Goal: Transaction & Acquisition: Purchase product/service

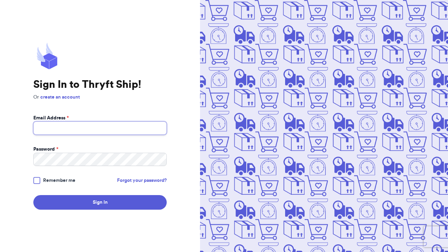
type input "[EMAIL_ADDRESS][DOMAIN_NAME]"
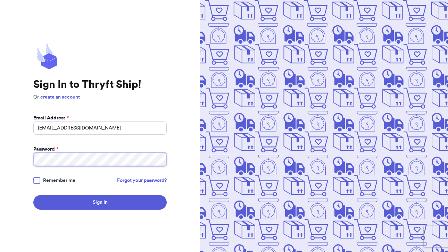
click at [100, 202] on button "Sign In" at bounding box center [99, 202] width 133 height 15
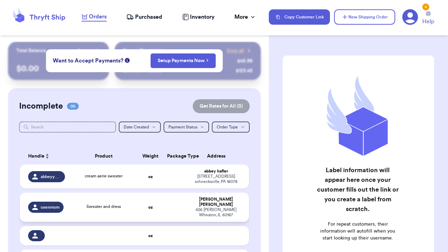
scroll to position [70, 0]
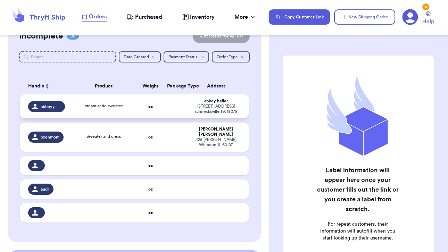
click at [175, 112] on td at bounding box center [175, 106] width 25 height 24
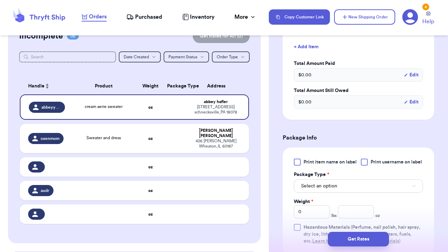
scroll to position [225, 0]
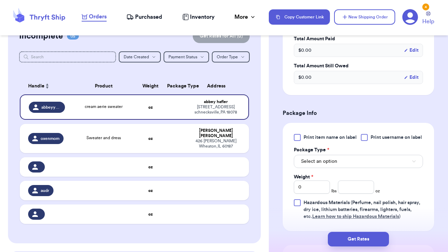
click at [299, 141] on div at bounding box center [297, 137] width 7 height 7
click at [0, 0] on input "Print item name on label" at bounding box center [0, 0] width 0 height 0
click at [314, 165] on span "Select an option" at bounding box center [319, 161] width 36 height 7
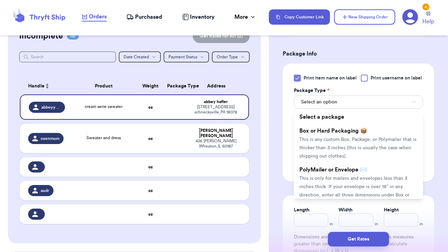
scroll to position [303, 0]
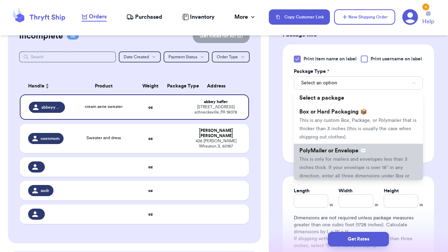
click at [315, 175] on span "This is only for mailers and envelopes less than 3 inches thick. If your envelo…" at bounding box center [354, 172] width 110 height 30
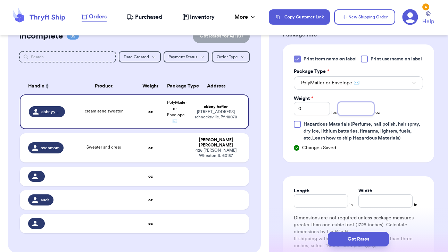
click at [364, 115] on input "number" at bounding box center [356, 108] width 36 height 13
type input "11"
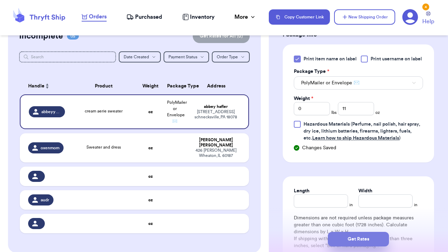
click at [366, 240] on button "Get Rates" at bounding box center [358, 239] width 61 height 15
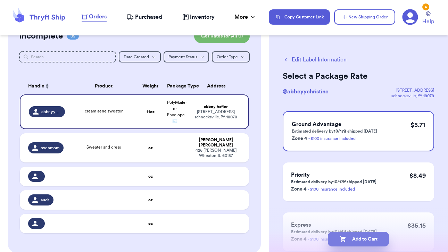
click at [374, 239] on button "Add to Cart" at bounding box center [358, 239] width 61 height 15
checkbox input "true"
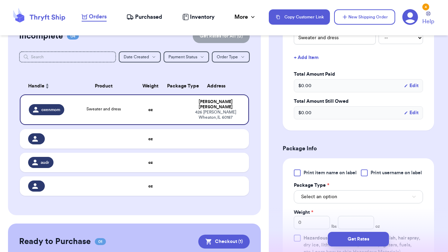
scroll to position [188, 0]
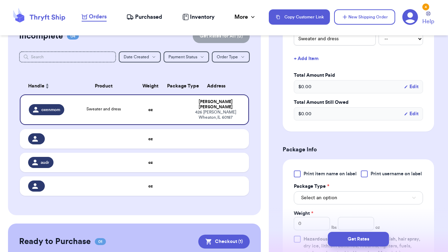
click at [291, 174] on div "Print item name on label Print username on label Package Type * Select an optio…" at bounding box center [357, 213] width 151 height 108
click at [298, 175] on div at bounding box center [297, 173] width 7 height 7
click at [0, 0] on input "Print item name on label" at bounding box center [0, 0] width 0 height 0
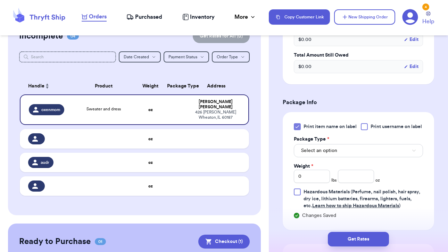
click at [332, 157] on button "Select an option" at bounding box center [358, 150] width 129 height 13
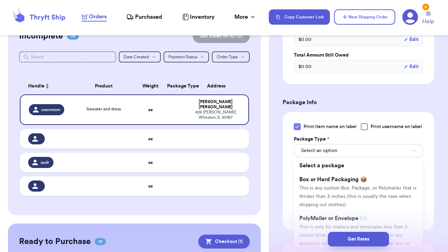
click at [315, 229] on div "Get Rates" at bounding box center [358, 239] width 179 height 26
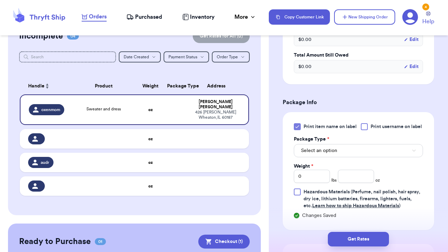
click at [350, 157] on button "Select an option" at bounding box center [358, 150] width 129 height 13
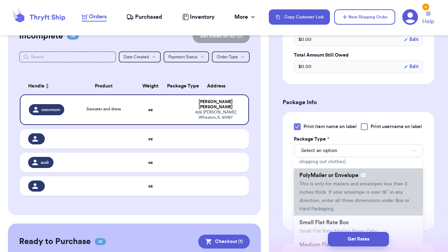
scroll to position [43, 0]
click at [357, 213] on li "PolyMailer or Envelope ✉️ This is only for mailers and envelopes less than 3 in…" at bounding box center [358, 191] width 129 height 47
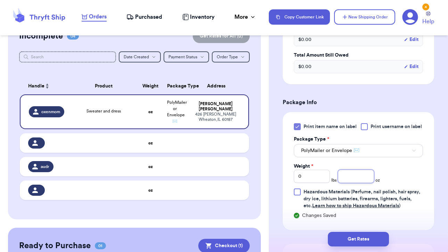
click at [353, 183] on input "number" at bounding box center [356, 176] width 36 height 13
type input "2"
type input "14"
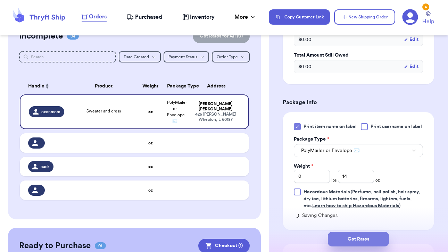
click at [365, 242] on button "Get Rates" at bounding box center [358, 239] width 61 height 15
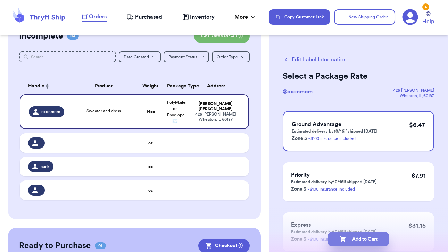
click at [365, 242] on button "Add to Cart" at bounding box center [358, 239] width 61 height 15
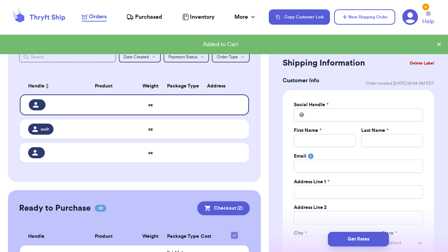
checkbox input "true"
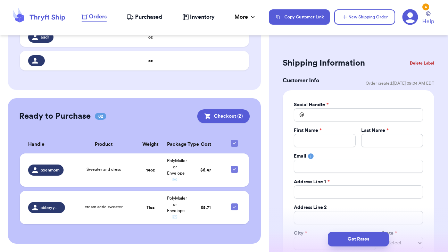
scroll to position [162, 0]
click at [216, 113] on button "Checkout ( 2 )" at bounding box center [223, 117] width 52 height 14
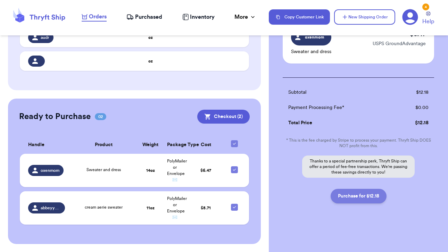
scroll to position [113, 0]
click at [355, 197] on button "Purchase for $12.18" at bounding box center [358, 196] width 56 height 15
checkbox input "false"
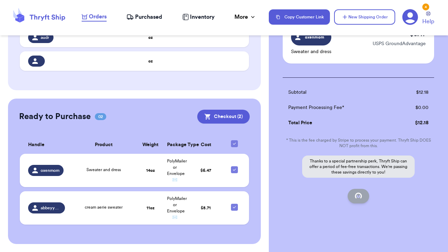
checkbox input "true"
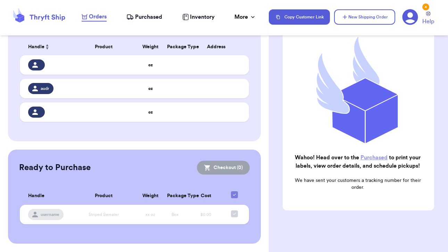
scroll to position [109, 0]
click at [144, 19] on span "Purchased" at bounding box center [148, 17] width 27 height 8
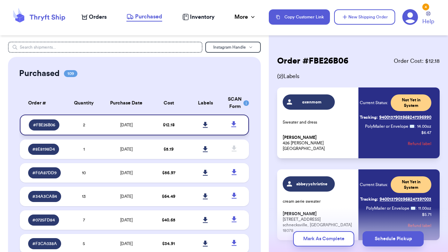
click at [205, 128] on icon at bounding box center [205, 125] width 5 height 6
